Goal: Information Seeking & Learning: Find specific page/section

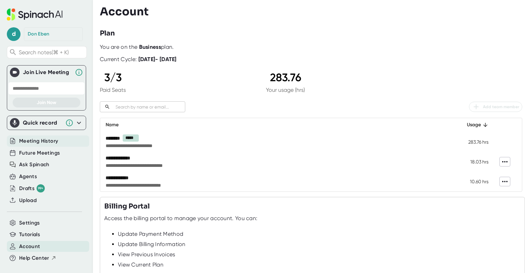
click at [36, 140] on span "Meeting History" at bounding box center [38, 141] width 39 height 8
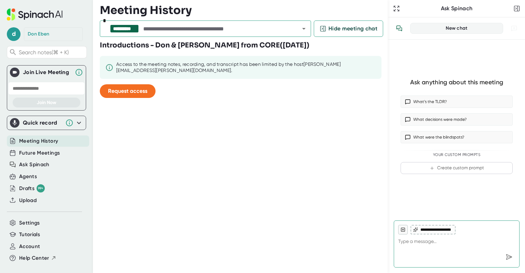
click at [305, 31] on icon "Open" at bounding box center [304, 29] width 8 height 8
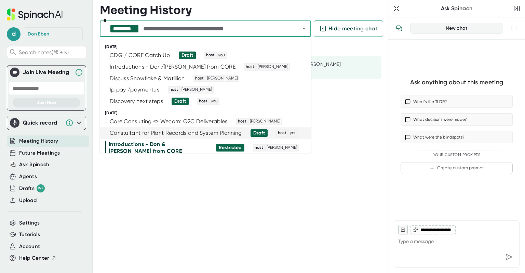
click at [186, 130] on div "Constultant for Plant Records and System Planning" at bounding box center [176, 133] width 132 height 7
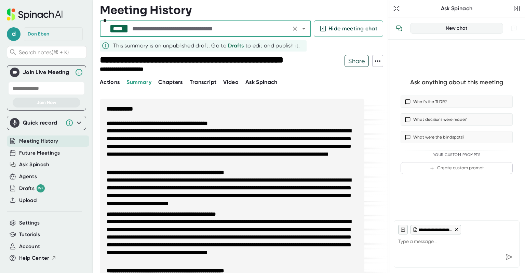
click at [200, 83] on span "Transcript" at bounding box center [203, 82] width 27 height 6
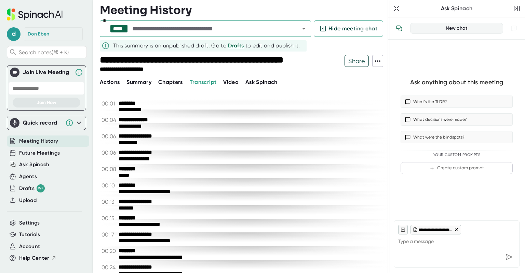
click at [377, 63] on icon at bounding box center [377, 61] width 8 height 8
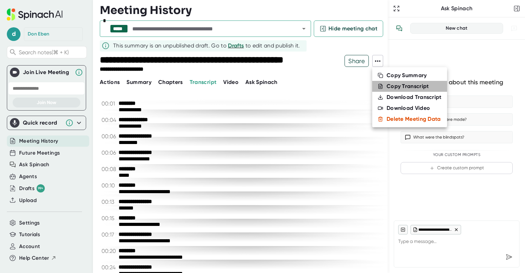
click at [395, 84] on div "Copy Transcript" at bounding box center [407, 86] width 42 height 7
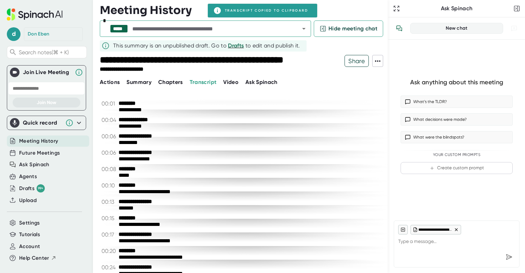
type textarea "x"
